Goal: Task Accomplishment & Management: Complete application form

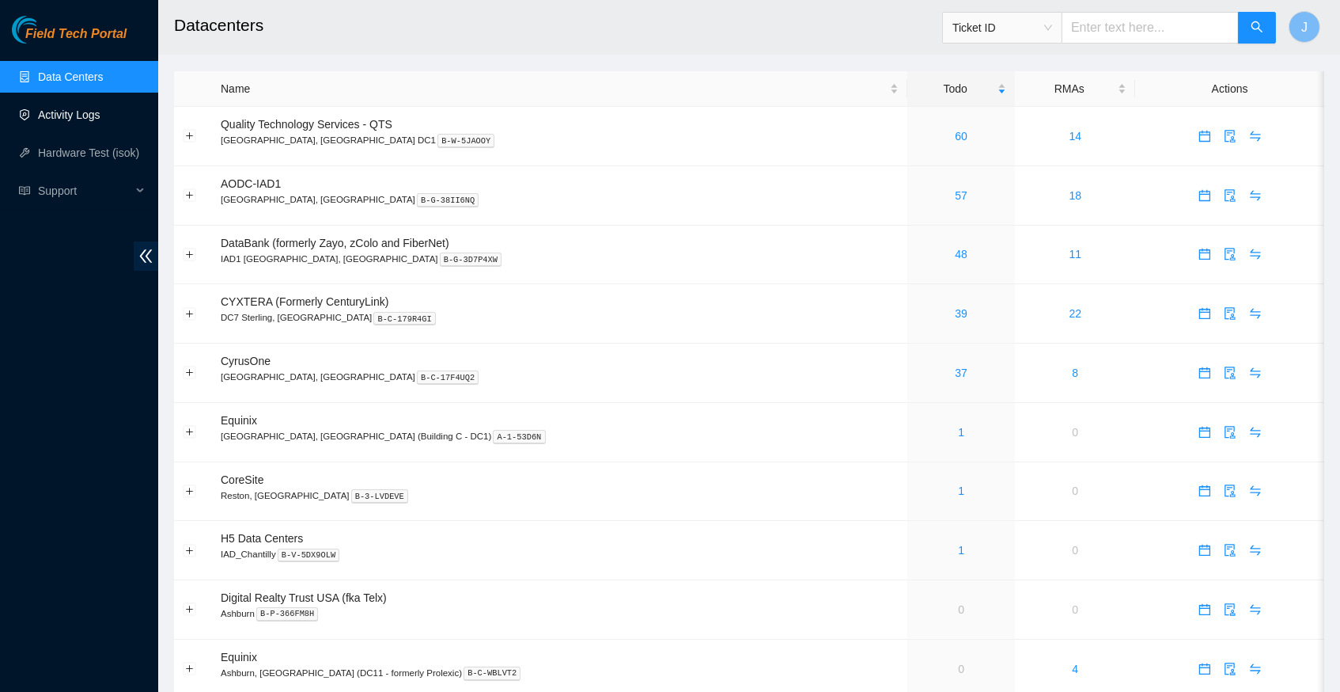
click at [81, 115] on link "Activity Logs" at bounding box center [69, 114] width 63 height 13
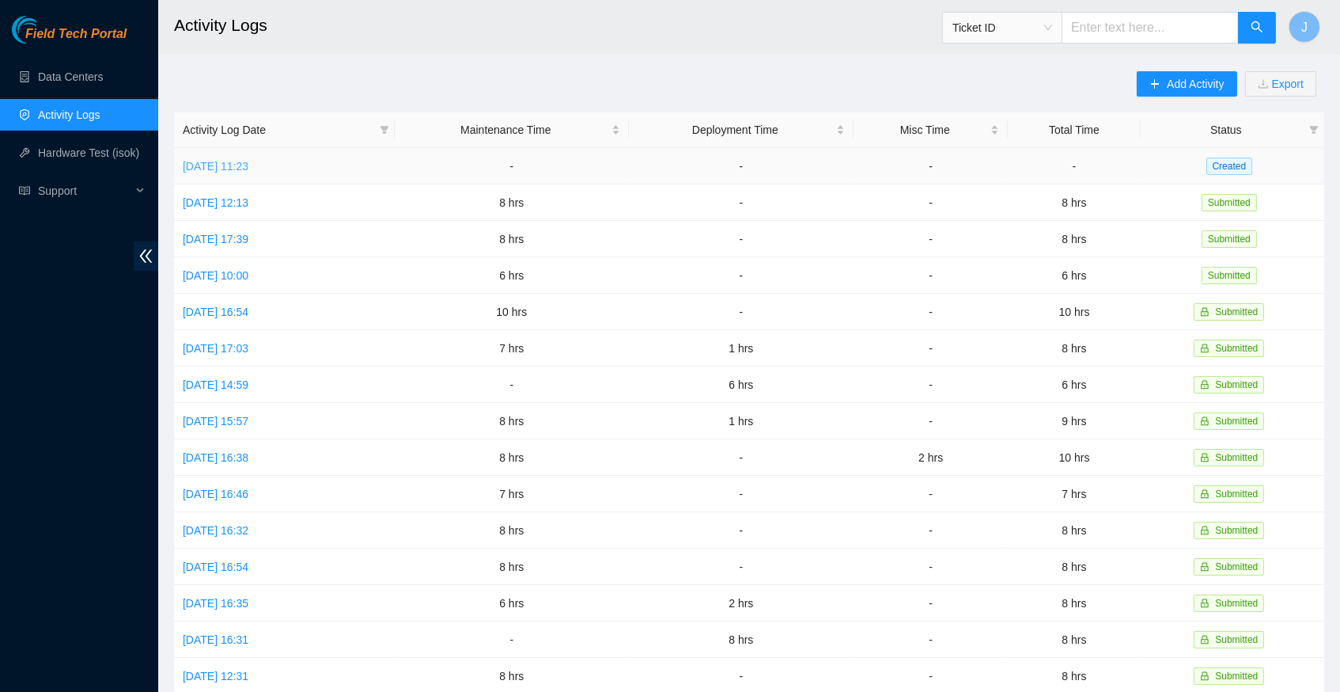
click at [248, 162] on link "[DATE] 11:23" at bounding box center [216, 166] width 66 height 13
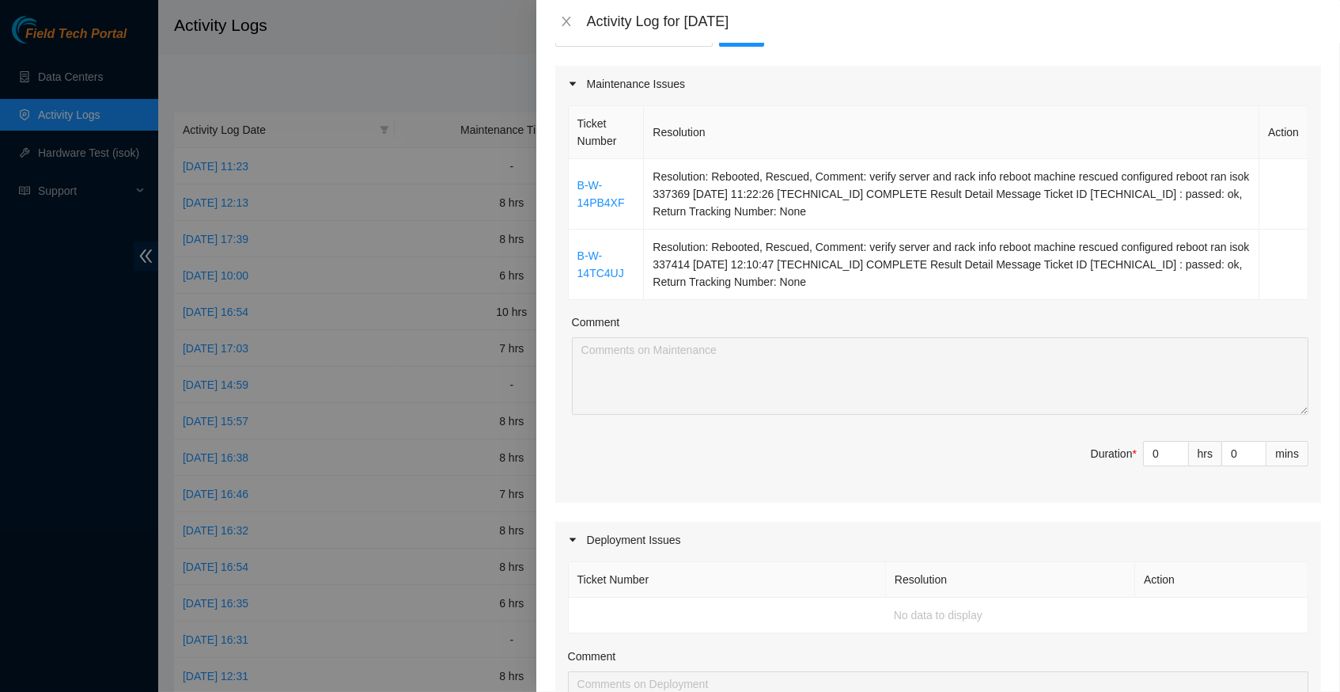
scroll to position [188, 0]
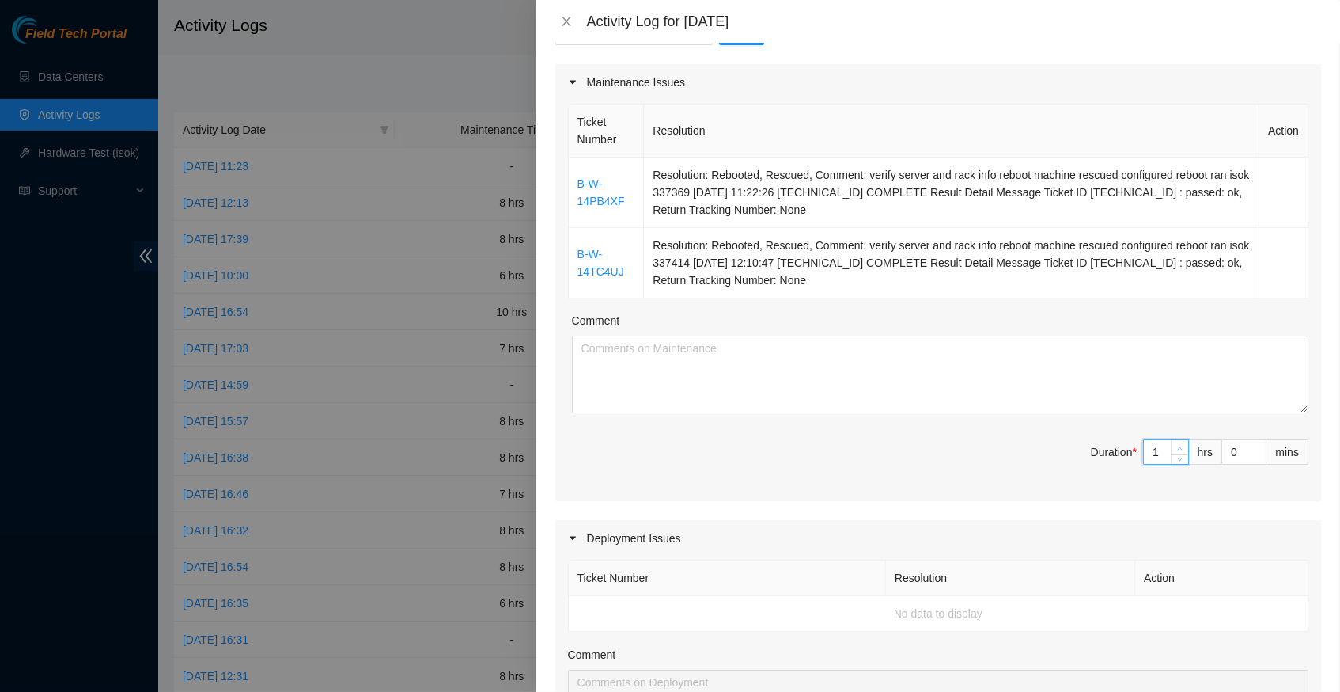
type input "1"
click at [1178, 445] on icon "up" at bounding box center [1180, 448] width 6 height 6
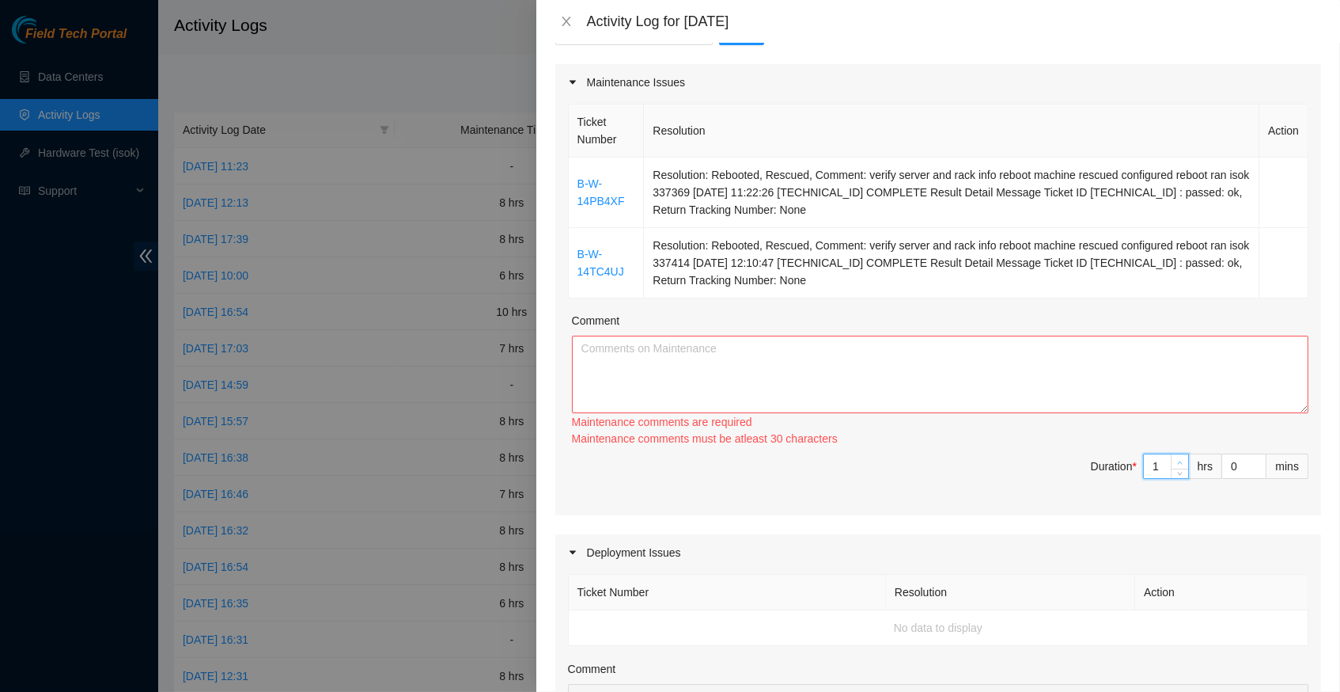
click at [1178, 434] on div "Ticket Number Resolution Action B-W-14PB4XF Resolution: Rebooted, Rescued, Comm…" at bounding box center [938, 307] width 766 height 415
click at [1180, 459] on span "up" at bounding box center [1180, 463] width 9 height 9
type input "2"
click at [1180, 459] on span "up" at bounding box center [1180, 463] width 9 height 9
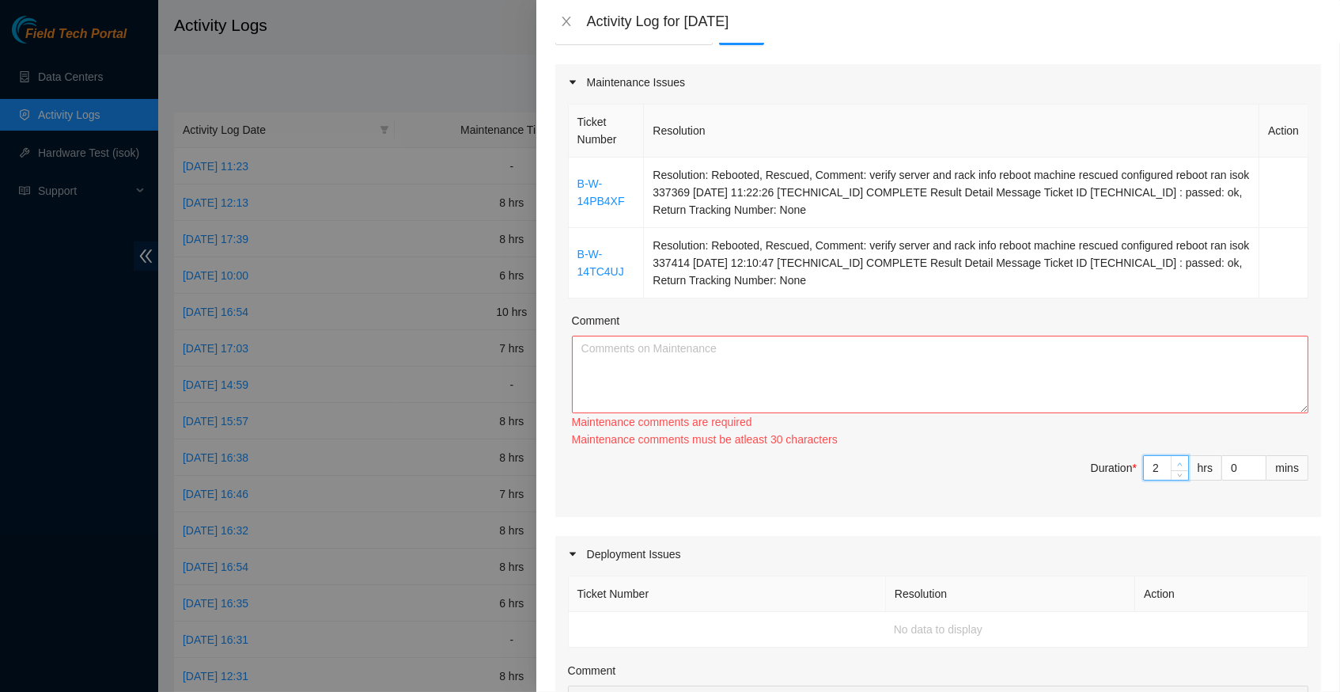
type input "3"
click at [1180, 459] on span "up" at bounding box center [1180, 463] width 9 height 9
type input "4"
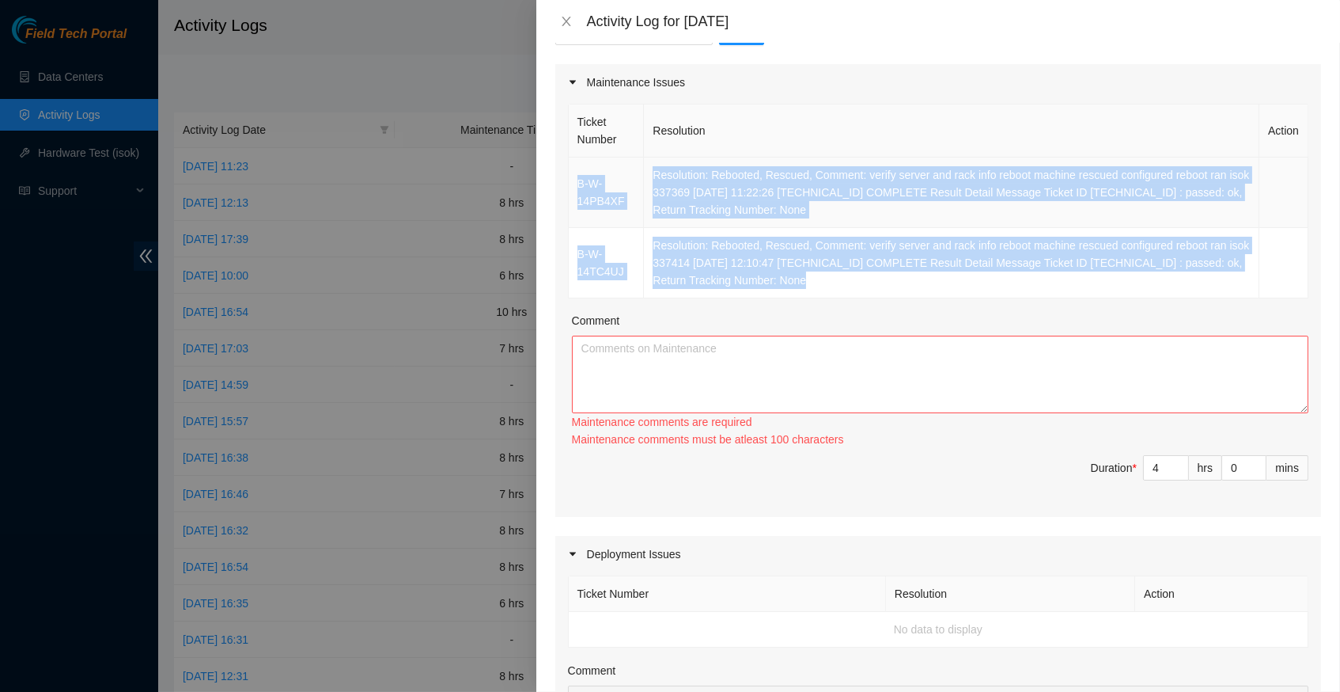
drag, startPoint x: 892, startPoint y: 271, endPoint x: 576, endPoint y: 178, distance: 329.2
click at [576, 178] on tbody "B-W-14PB4XF Resolution: Rebooted, Rescued, Comment: verify server and rack info…" at bounding box center [939, 227] width 740 height 141
copy tbody "B-W-14PB4XF Resolution: Rebooted, Rescued, Comment: verify server and rack info…"
click at [654, 347] on textarea "Comment" at bounding box center [940, 374] width 737 height 78
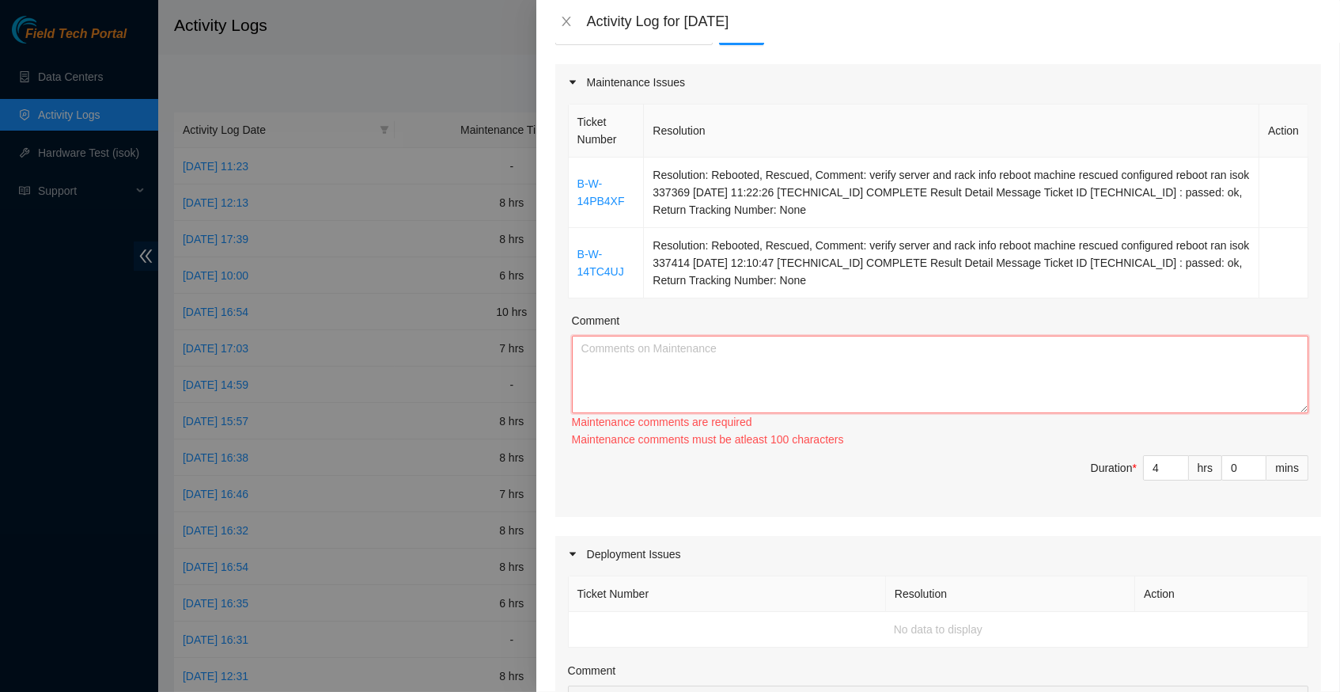
paste textarea "B-W-14PB4XF Resolution: Rebooted, Rescued, Comment: verify server and rack info…"
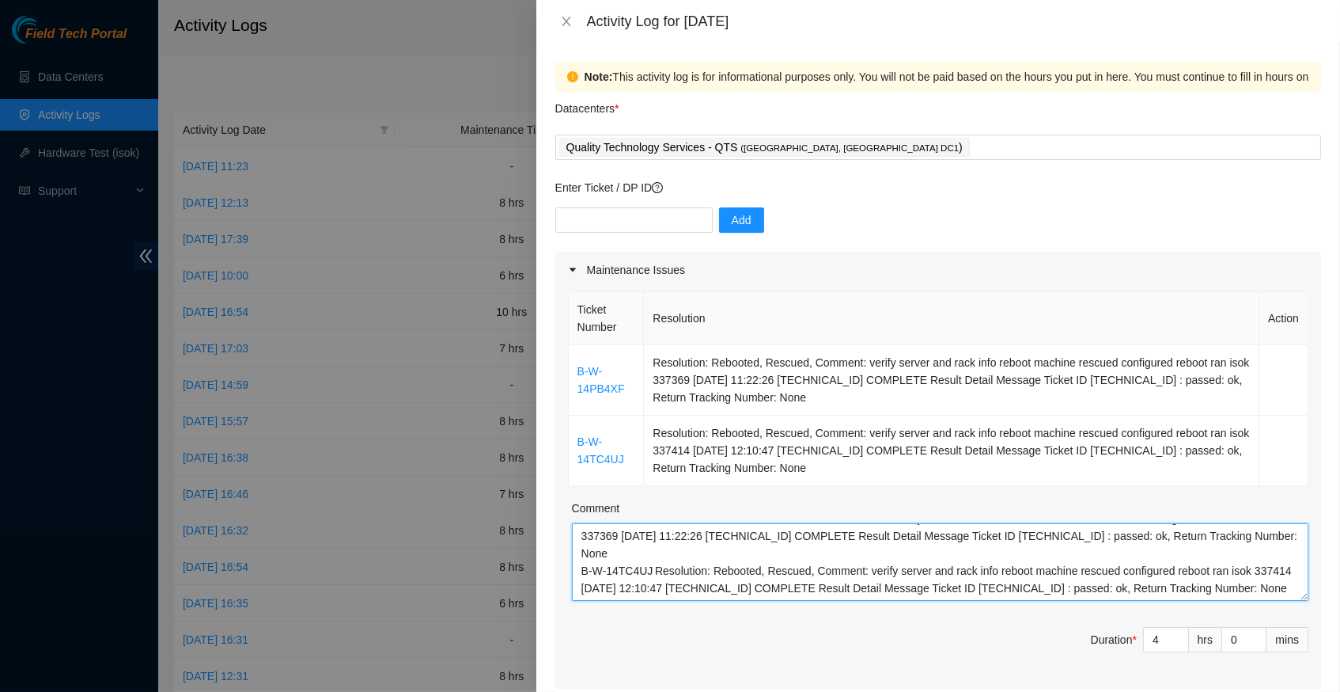
scroll to position [0, 0]
type textarea "B-W-14PB4XF Resolution: Rebooted, Rescued, Comment: verify server and rack info…"
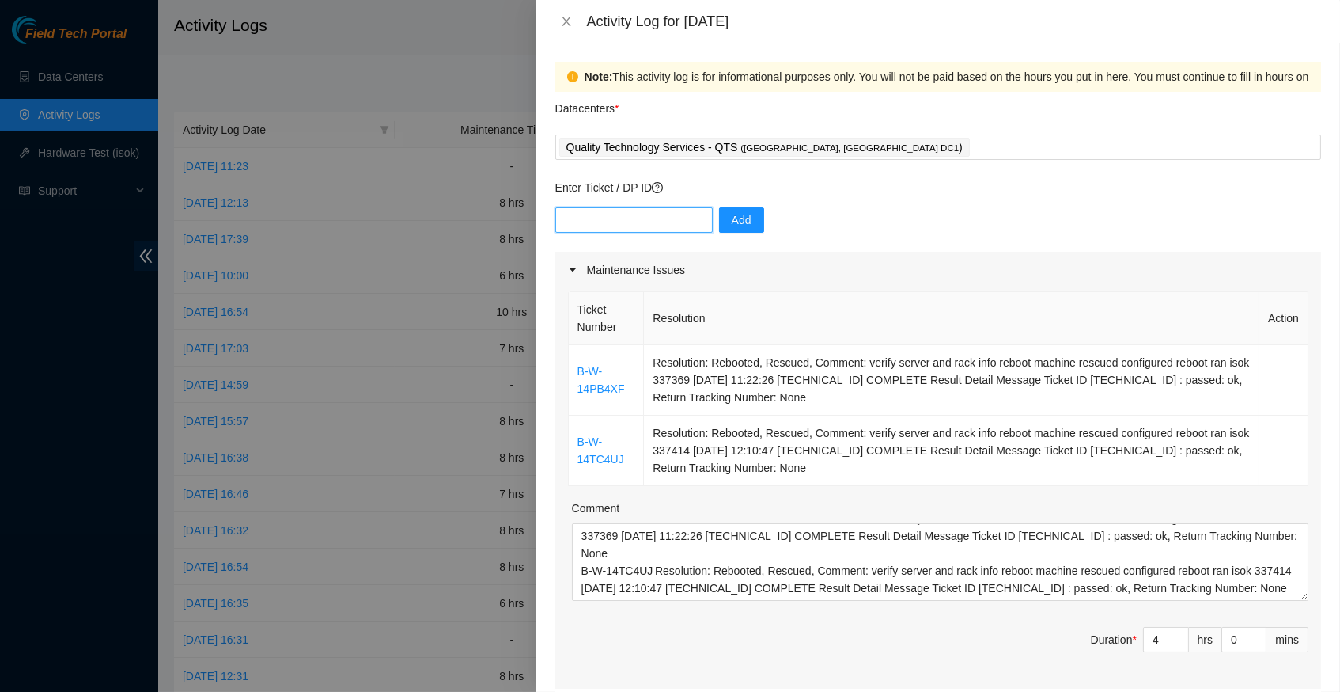
click at [628, 224] on input "text" at bounding box center [633, 219] width 157 height 25
click at [608, 219] on input "text" at bounding box center [633, 219] width 157 height 25
paste input "DP83138"
type input "DP83138"
click at [743, 220] on span "Add" at bounding box center [742, 219] width 20 height 17
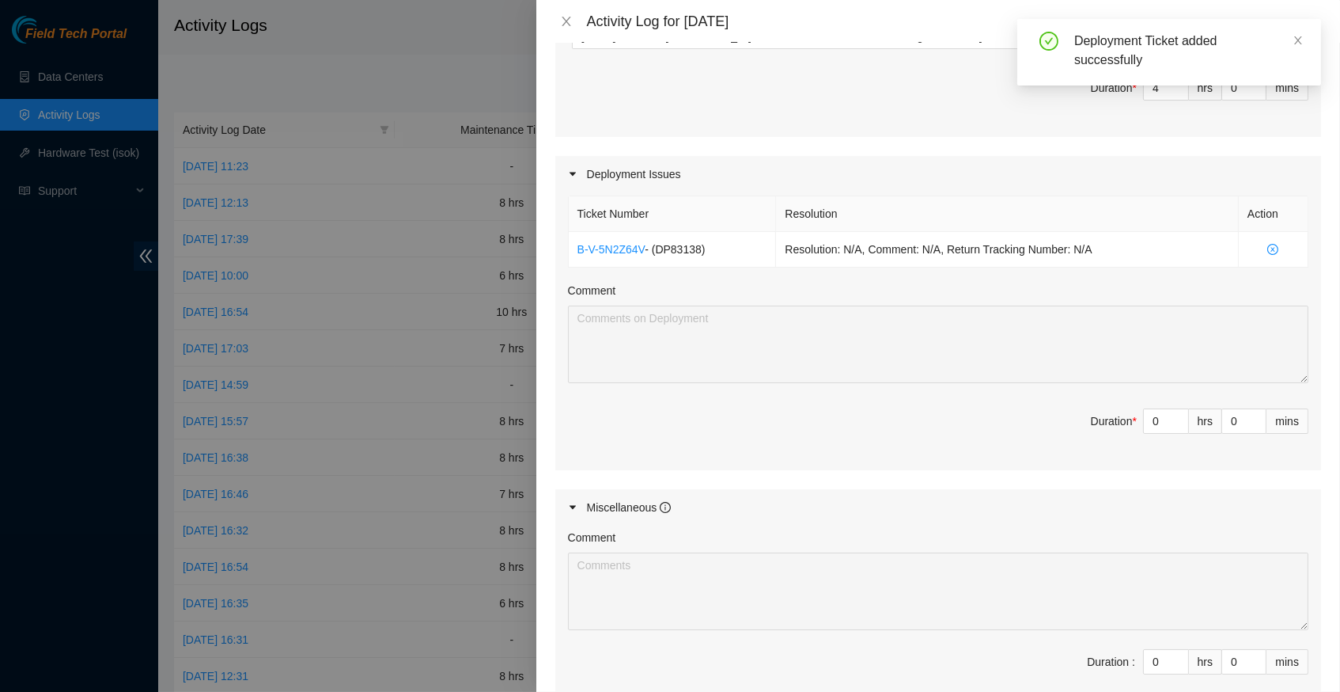
scroll to position [560, 0]
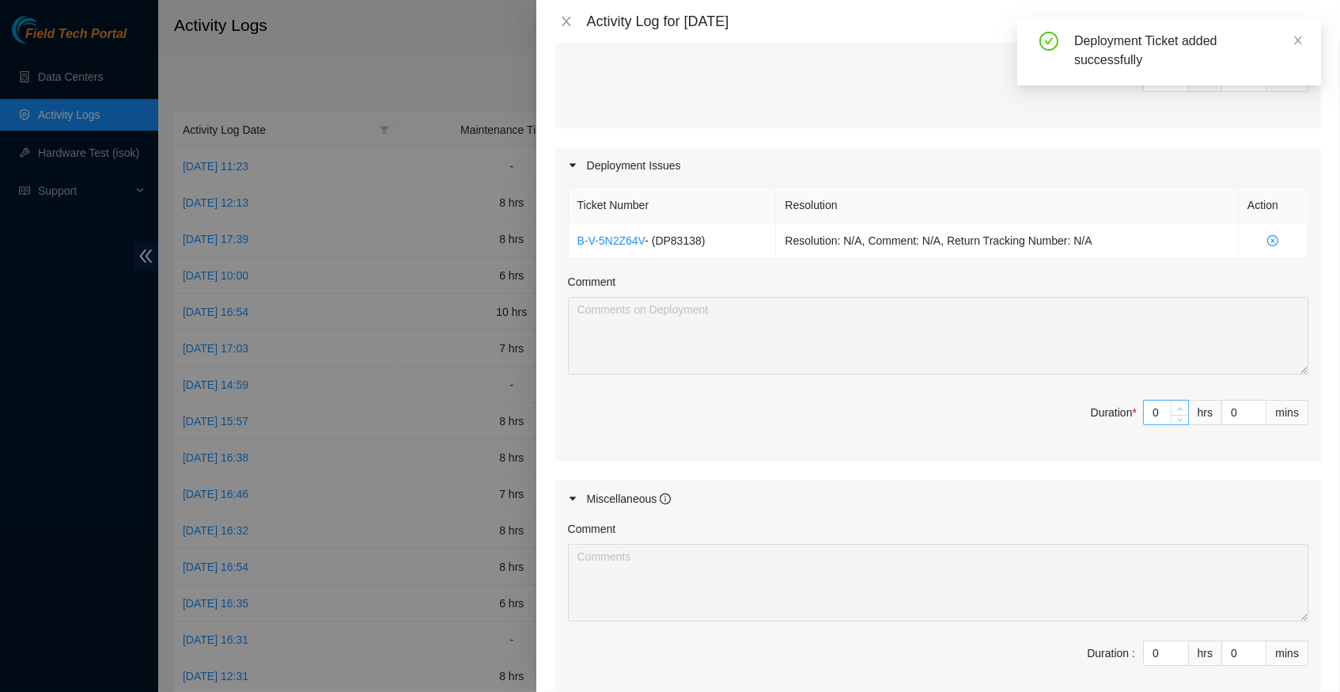
type input "1"
type input "5"
click at [1177, 404] on span "up" at bounding box center [1180, 408] width 9 height 9
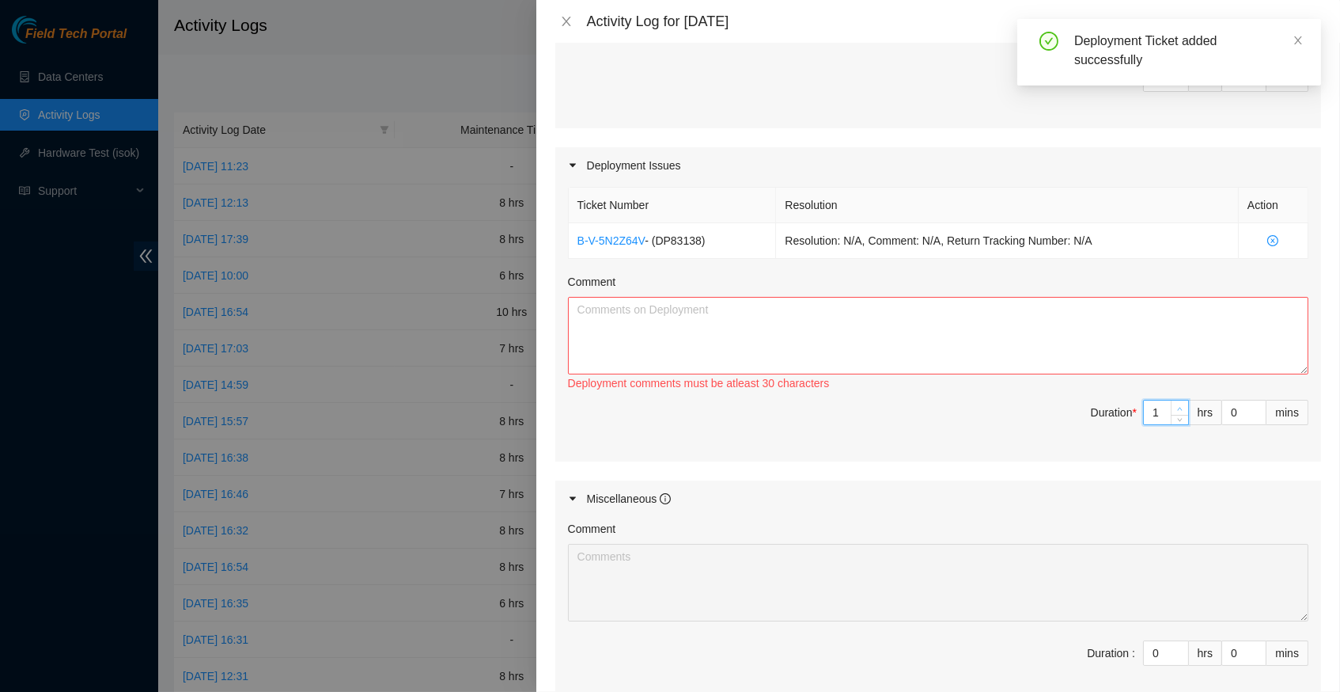
type input "2"
type input "6"
click at [1177, 404] on span "up" at bounding box center [1180, 408] width 9 height 9
type input "3"
type input "7"
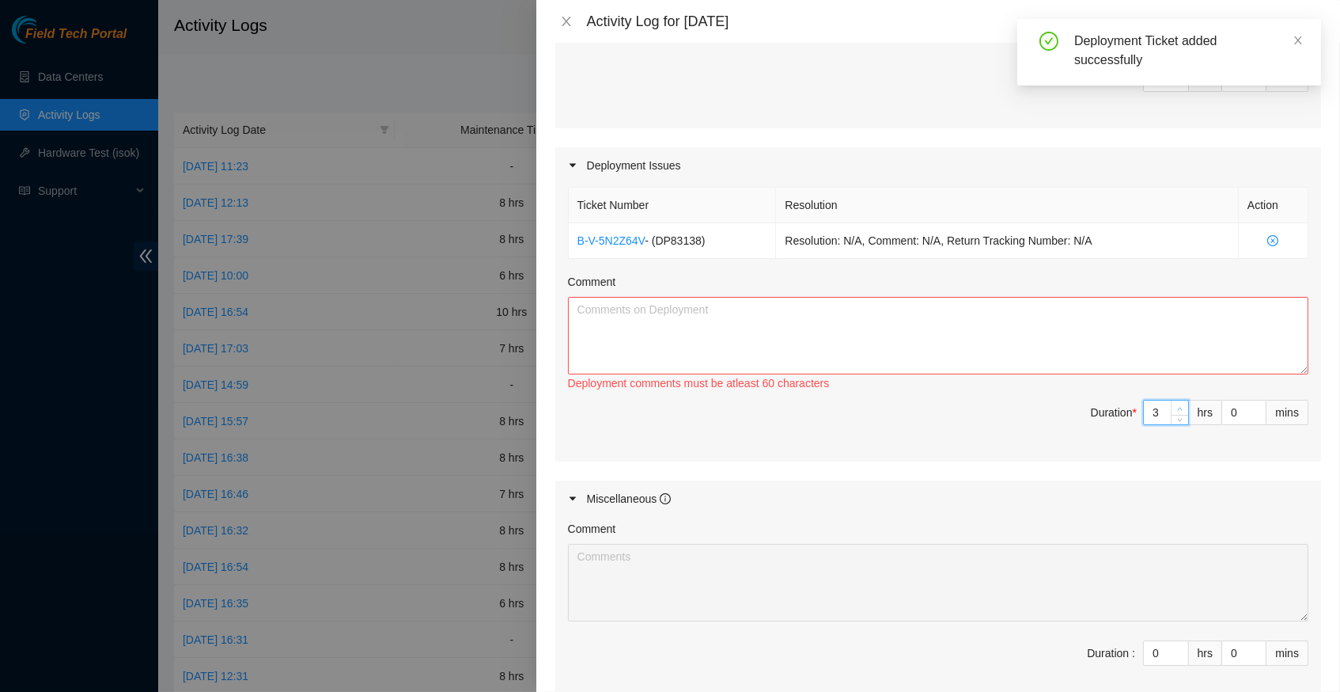
click at [1177, 404] on span "up" at bounding box center [1180, 408] width 9 height 9
type input "4"
type input "8"
click at [628, 319] on textarea "Comment" at bounding box center [938, 336] width 741 height 78
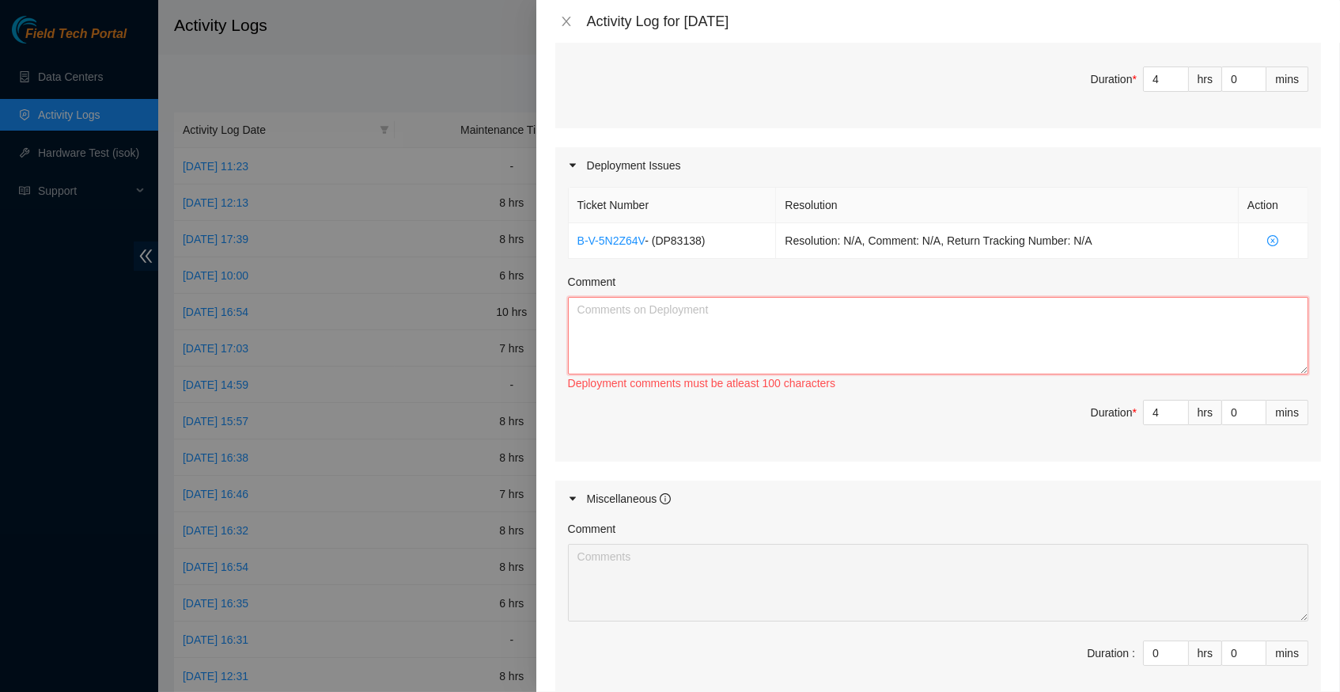
paste textarea "Hey Dennis, EOD Report -adjust rack posts -located pallets -unboxed pdu's -inst…"
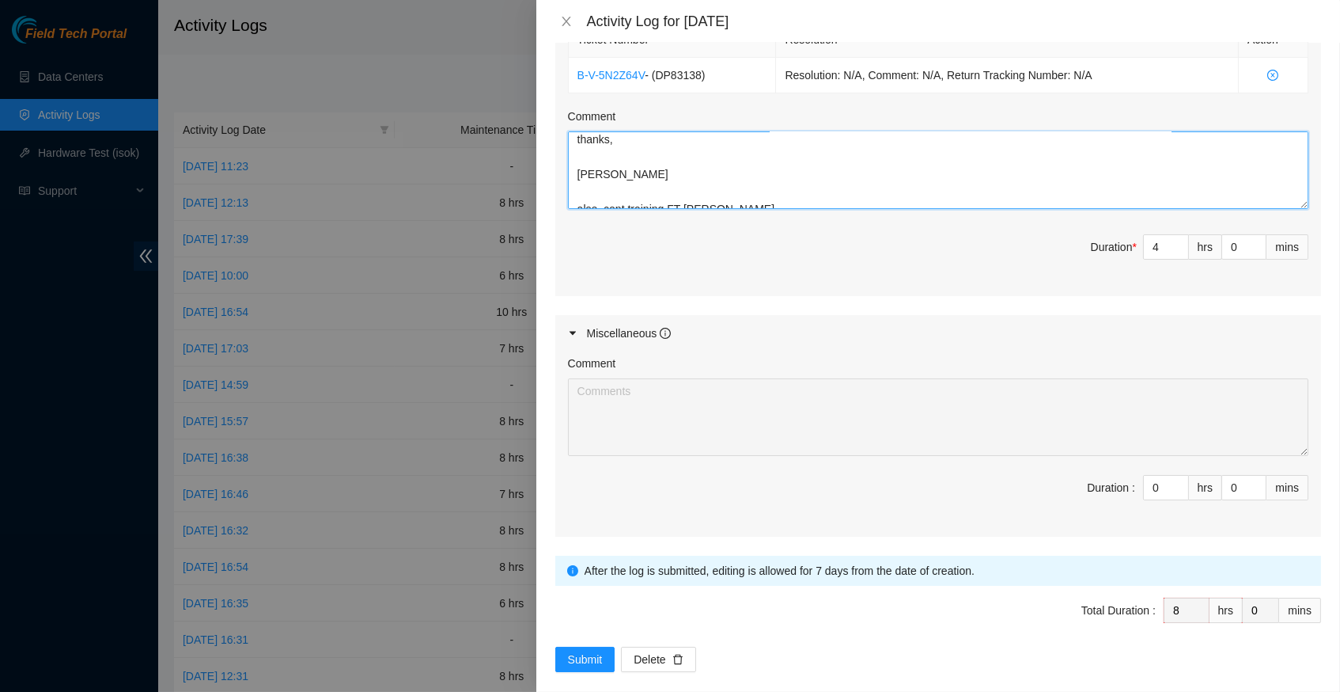
scroll to position [725, 0]
type textarea "Hey Dennis, EOD Report -adjust rack posts -located pallets -unboxed pdu's -inst…"
click at [597, 651] on span "Submit" at bounding box center [585, 659] width 35 height 17
